Goal: Navigation & Orientation: Locate item on page

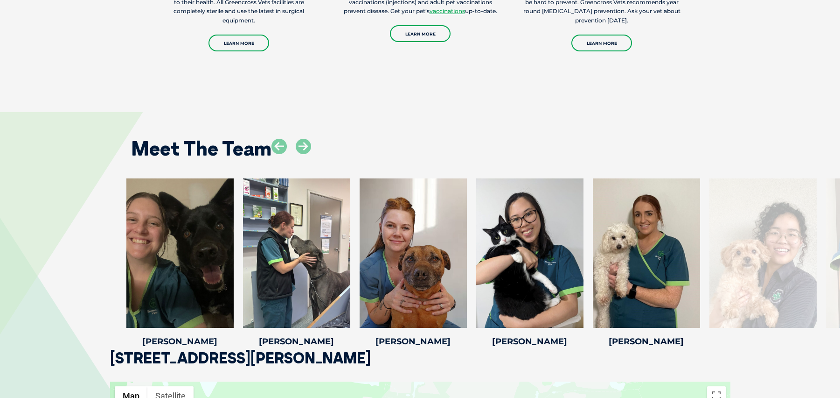
drag, startPoint x: 845, startPoint y: 140, endPoint x: 848, endPoint y: 277, distance: 136.3
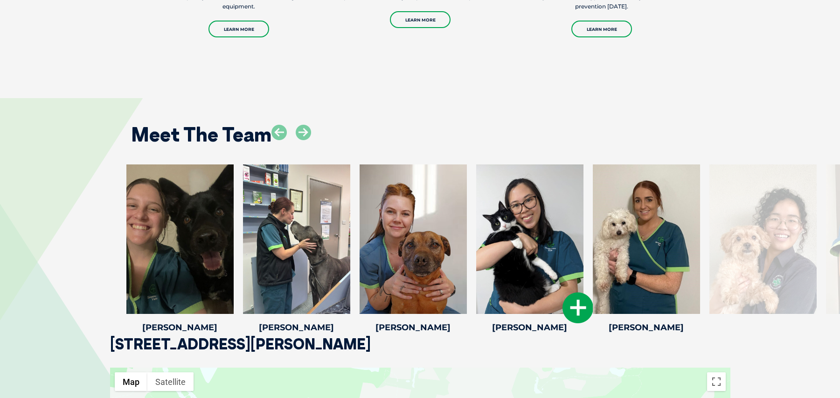
drag, startPoint x: 674, startPoint y: 264, endPoint x: 496, endPoint y: 284, distance: 179.3
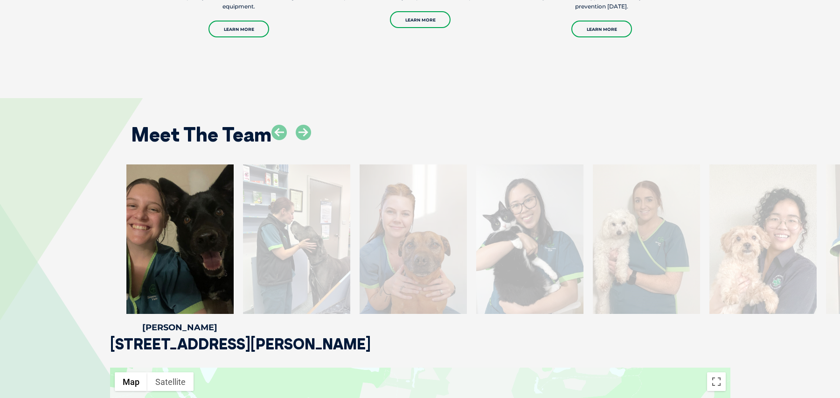
drag, startPoint x: 733, startPoint y: 255, endPoint x: 407, endPoint y: 258, distance: 325.7
click at [710, 262] on div at bounding box center [763, 238] width 107 height 149
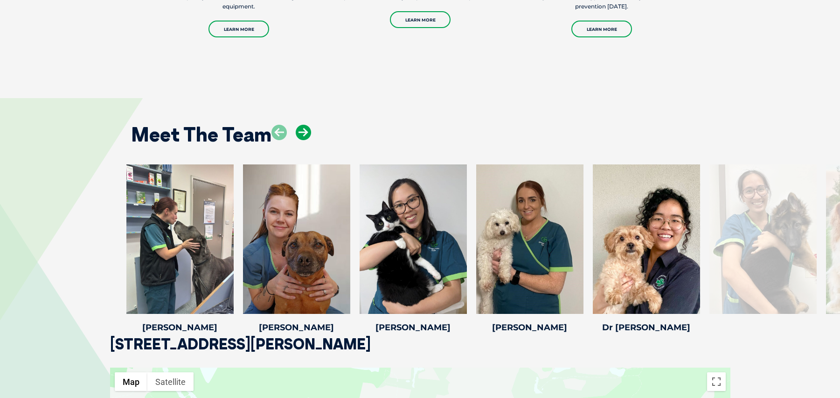
click at [307, 126] on icon at bounding box center [303, 132] width 15 height 15
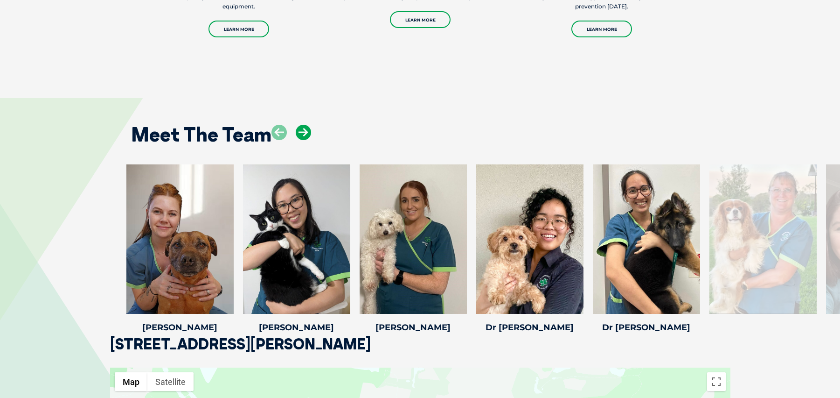
click at [307, 126] on icon at bounding box center [303, 132] width 15 height 15
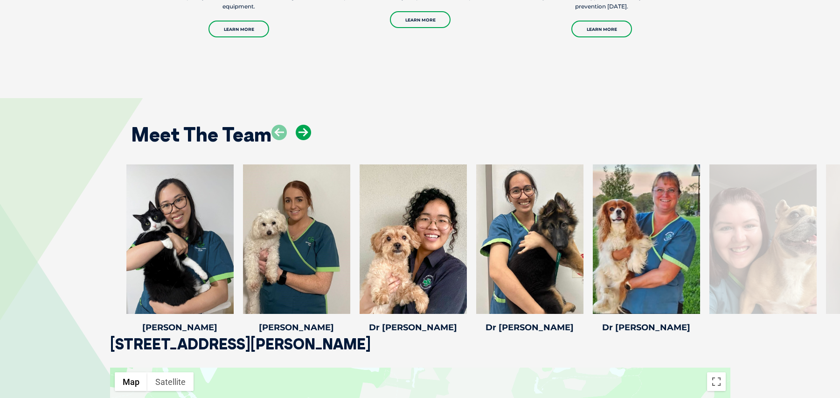
click at [307, 126] on icon at bounding box center [303, 132] width 15 height 15
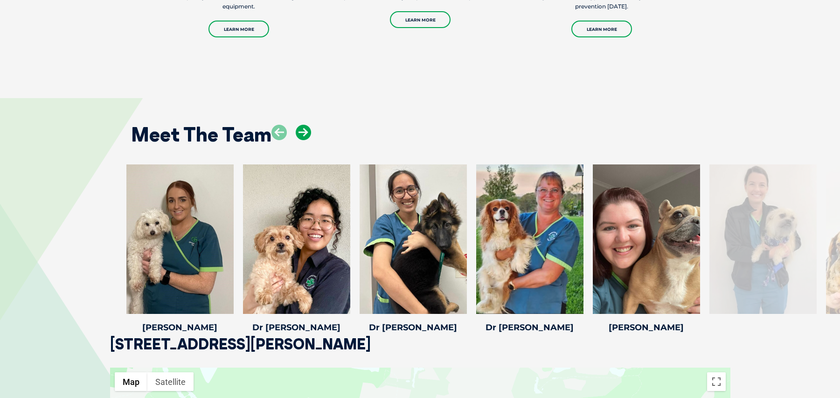
click at [307, 126] on icon at bounding box center [303, 132] width 15 height 15
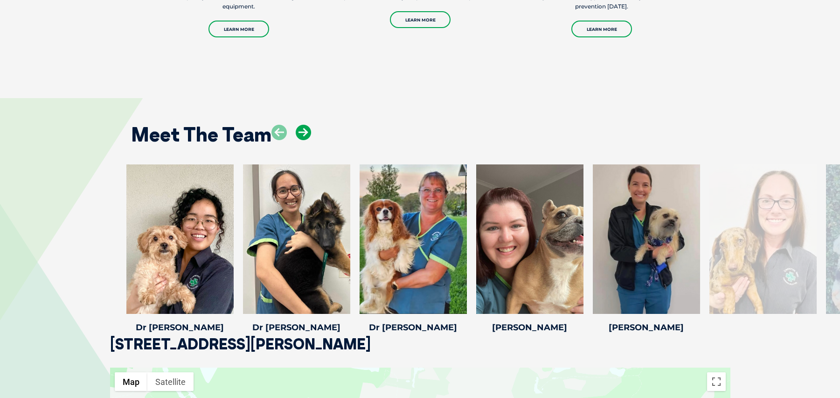
click at [307, 126] on icon at bounding box center [303, 132] width 15 height 15
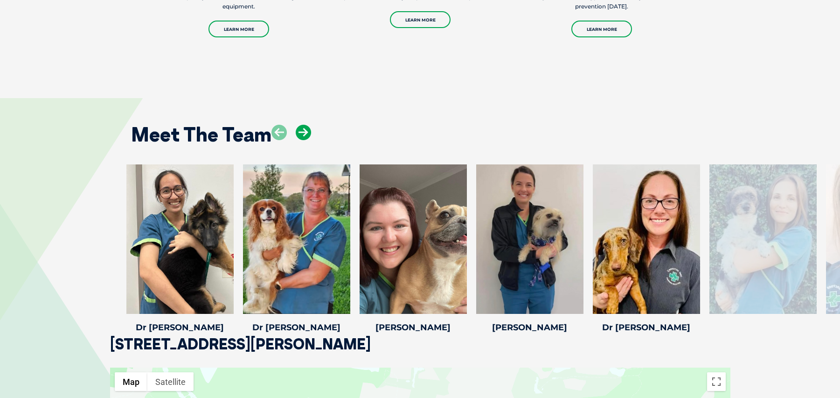
click at [307, 126] on icon at bounding box center [303, 132] width 15 height 15
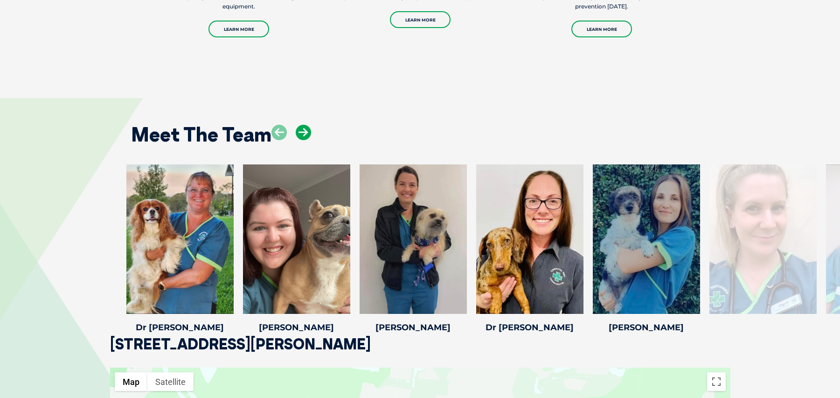
click at [307, 126] on icon at bounding box center [303, 132] width 15 height 15
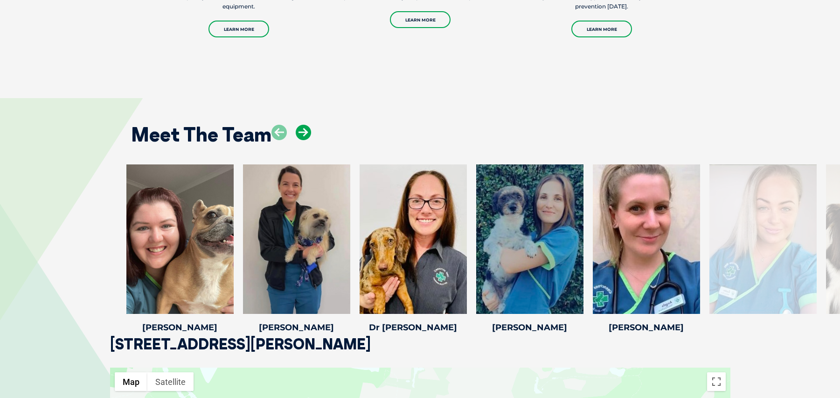
click at [307, 126] on icon at bounding box center [303, 132] width 15 height 15
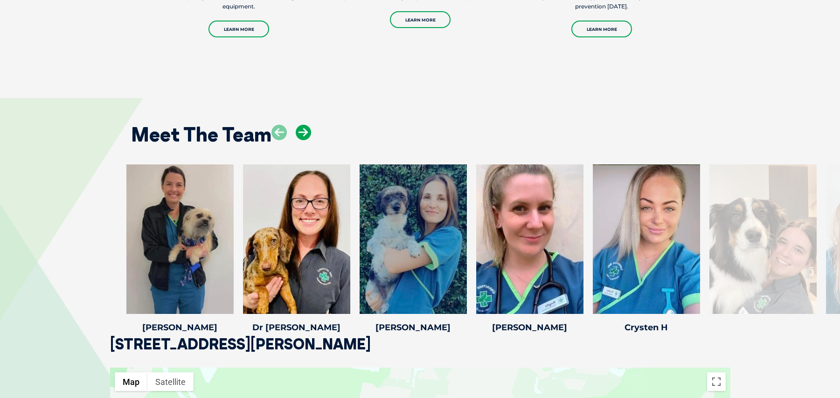
click at [307, 126] on icon at bounding box center [303, 132] width 15 height 15
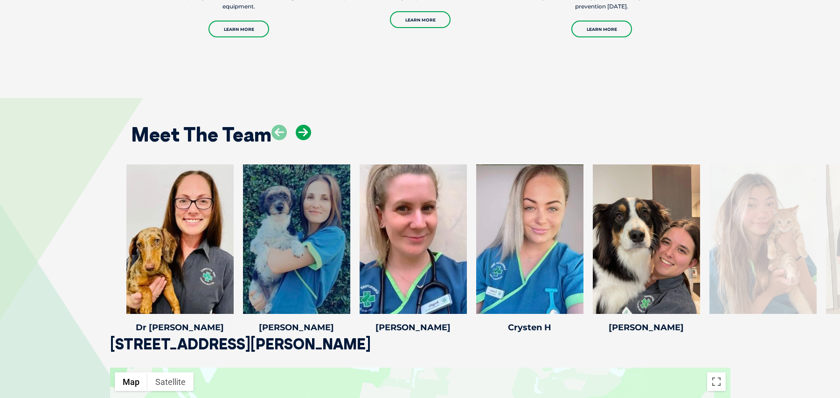
click at [307, 126] on icon at bounding box center [303, 132] width 15 height 15
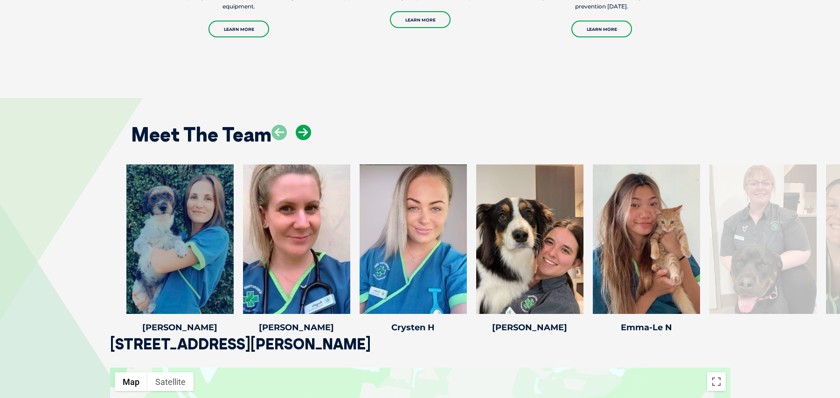
click at [307, 126] on icon at bounding box center [303, 132] width 15 height 15
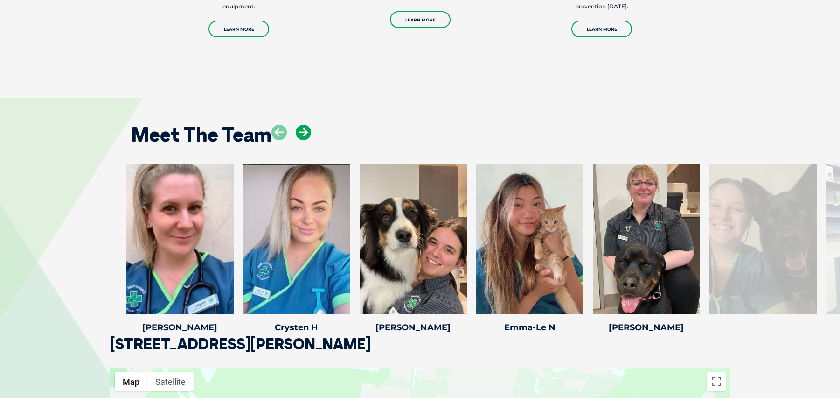
click at [307, 126] on icon at bounding box center [303, 132] width 15 height 15
